Goal: Information Seeking & Learning: Learn about a topic

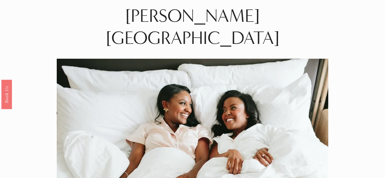
scroll to position [1, 0]
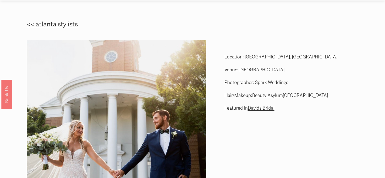
scroll to position [19, 0]
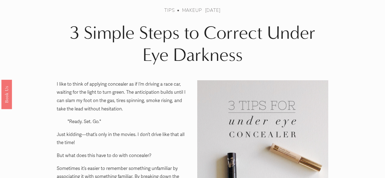
scroll to position [11, 0]
